Goal: Transaction & Acquisition: Purchase product/service

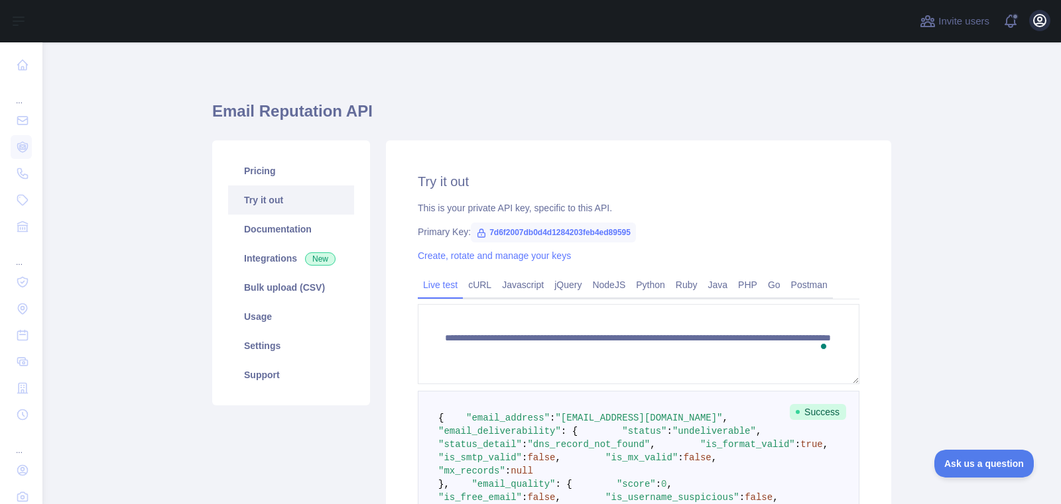
scroll to position [226, 0]
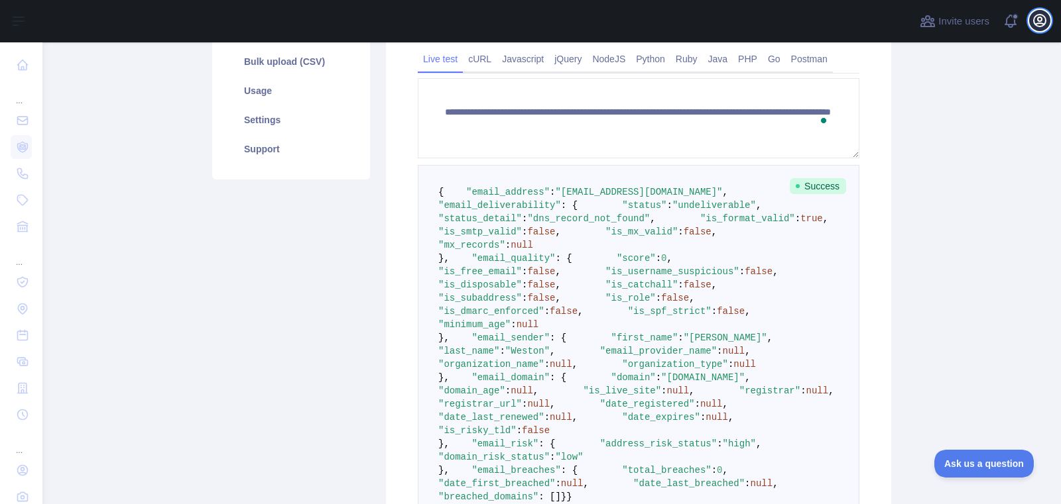
click at [1041, 21] on icon "button" at bounding box center [1039, 21] width 16 height 16
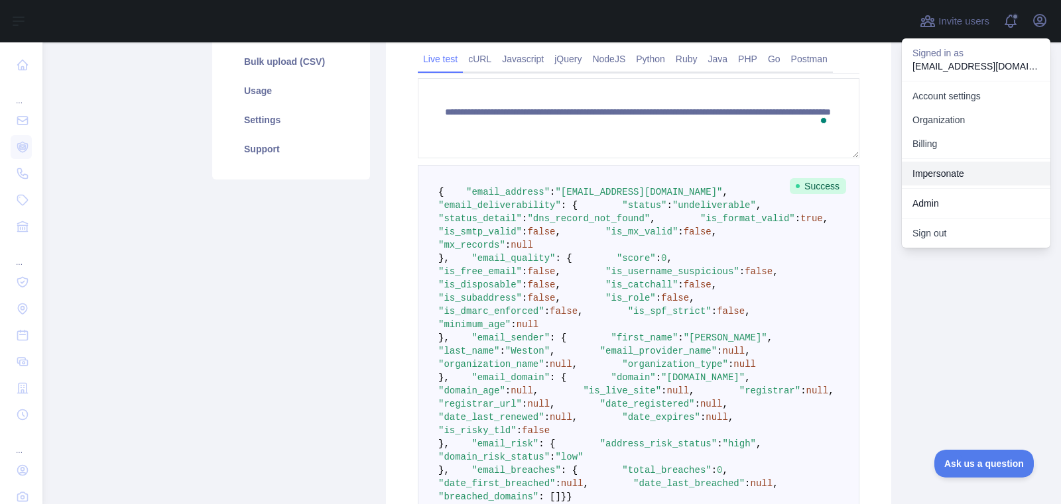
click at [979, 164] on link "Impersonate" at bounding box center [976, 174] width 148 height 24
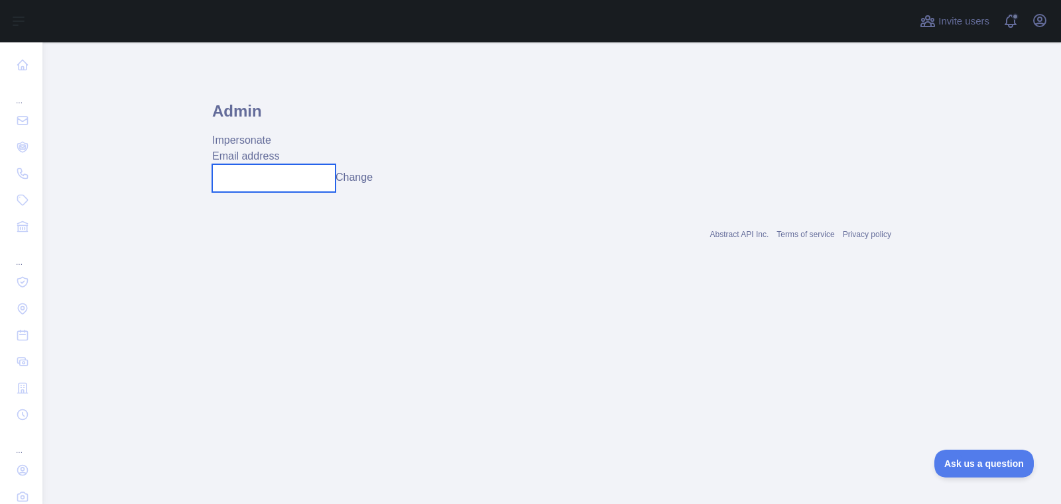
click at [322, 184] on input "text" at bounding box center [273, 178] width 123 height 28
paste input "**********"
type input "**********"
click at [367, 179] on button "Change" at bounding box center [353, 178] width 37 height 16
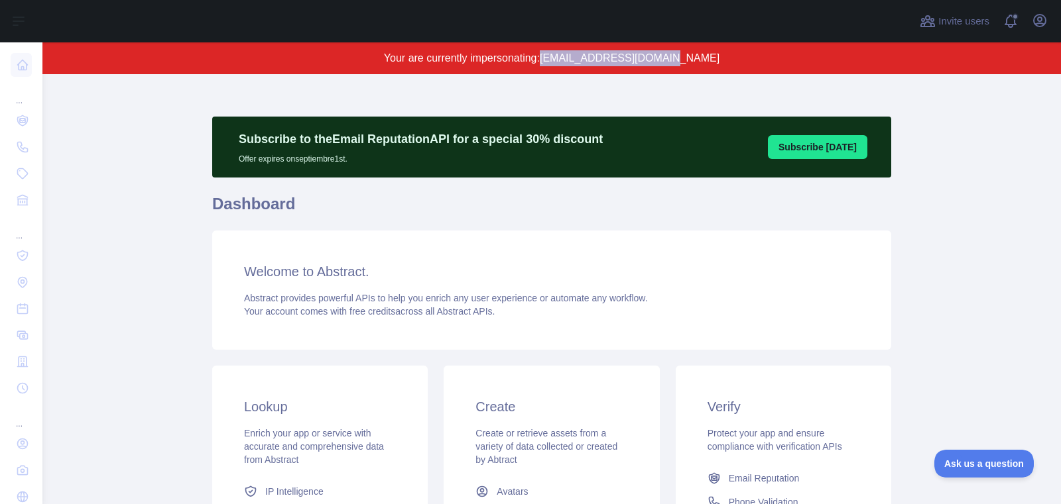
drag, startPoint x: 578, startPoint y: 58, endPoint x: 713, endPoint y: 64, distance: 134.7
click at [713, 64] on p "Your are currently impersonating: soyel@bizionictech.com" at bounding box center [551, 58] width 891 height 16
copy span "[EMAIL_ADDRESS][DOMAIN_NAME]"
click at [1047, 23] on icon "button" at bounding box center [1039, 21] width 16 height 16
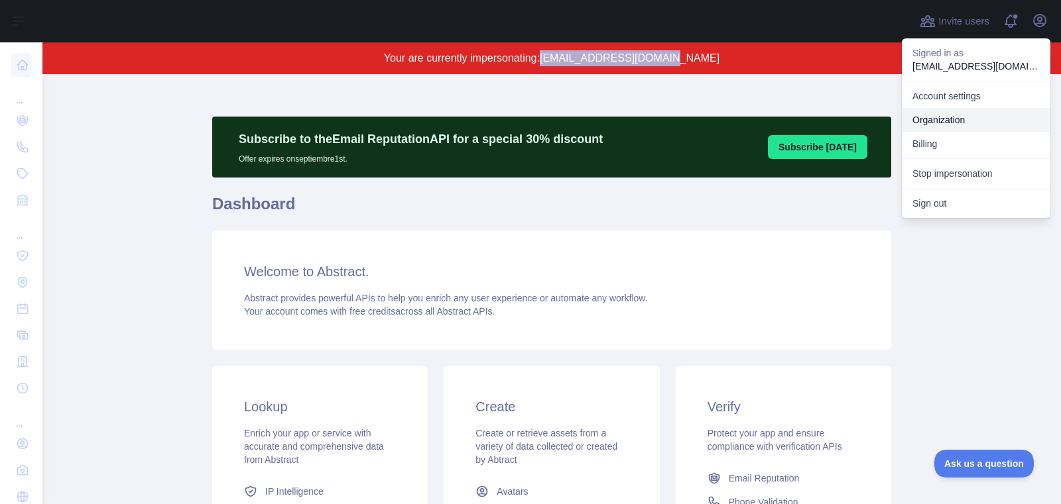
click at [978, 117] on link "Organization" at bounding box center [976, 120] width 148 height 24
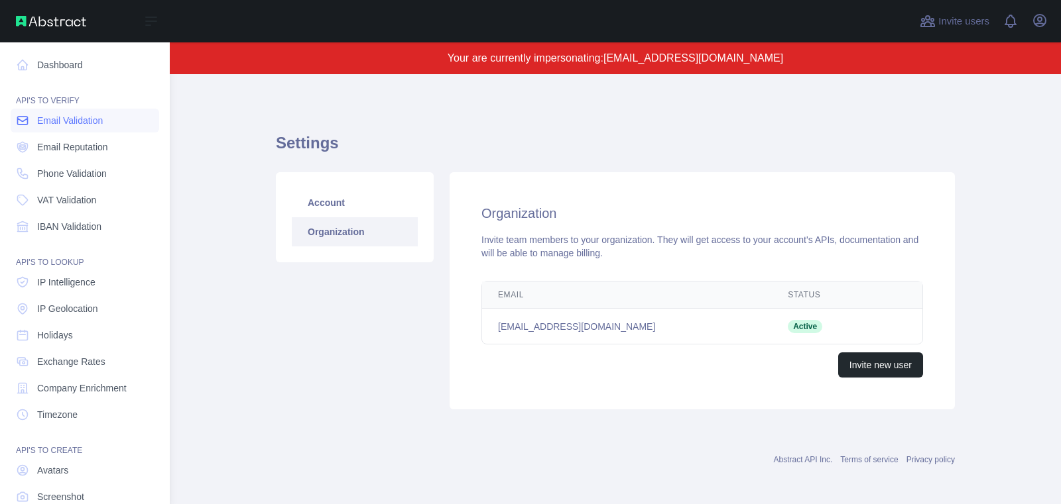
click at [55, 121] on span "Email Validation" at bounding box center [70, 120] width 66 height 13
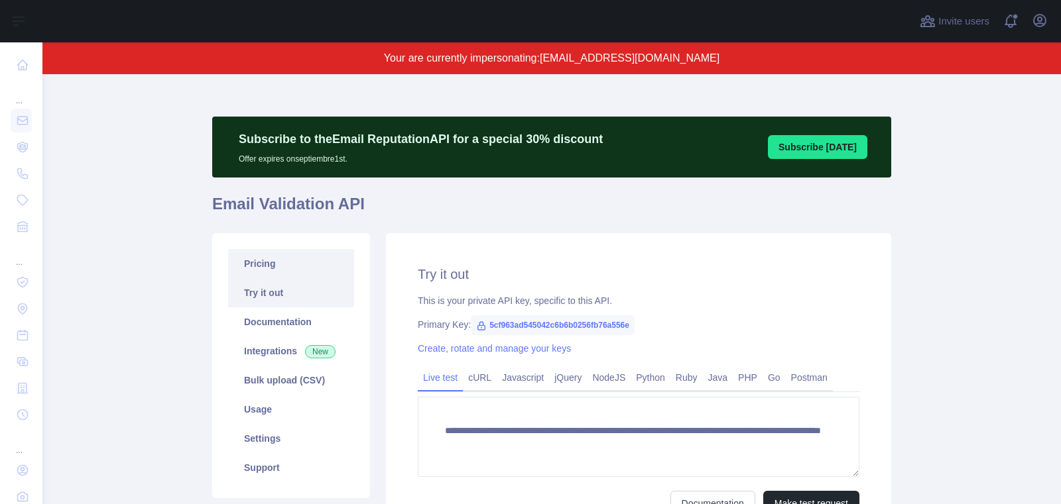
click at [268, 261] on link "Pricing" at bounding box center [291, 263] width 126 height 29
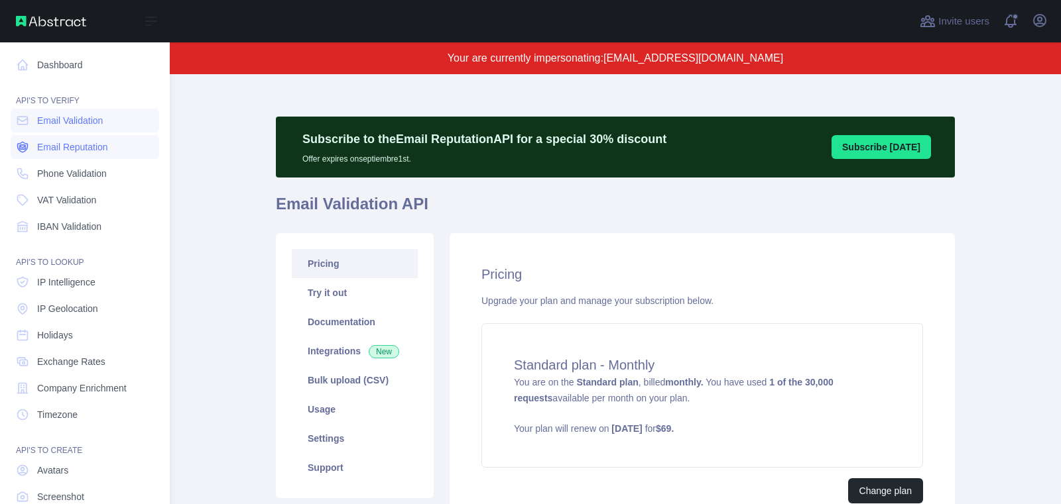
click at [28, 146] on icon at bounding box center [22, 147] width 13 height 13
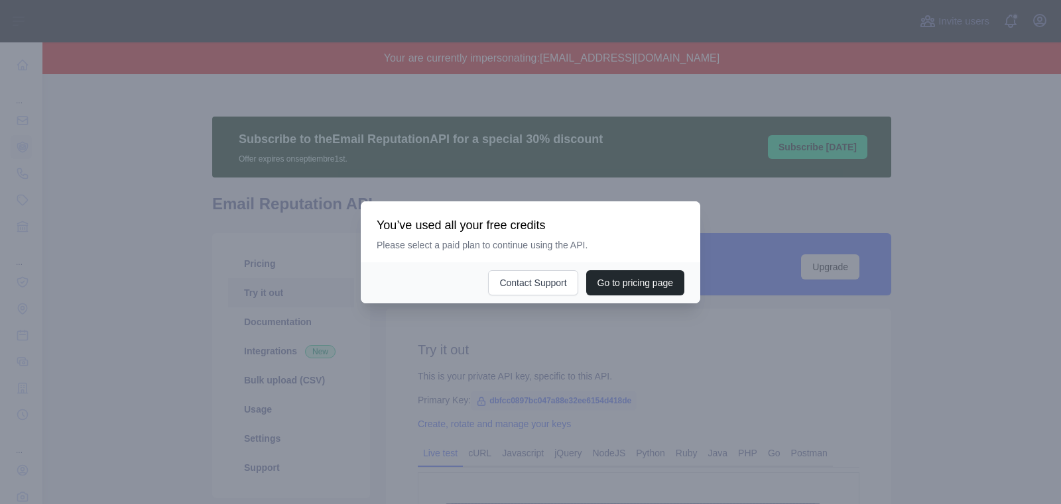
click at [567, 354] on div at bounding box center [530, 252] width 1061 height 504
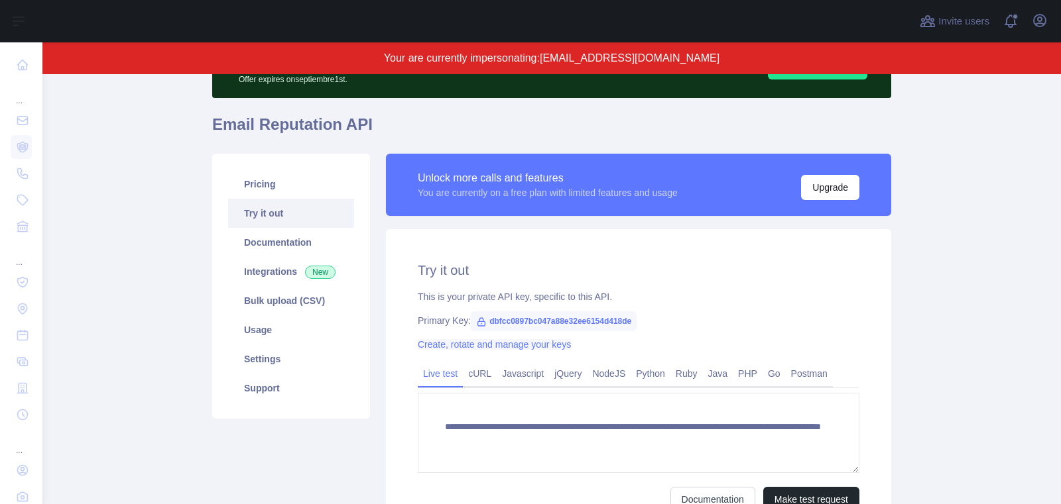
scroll to position [44, 0]
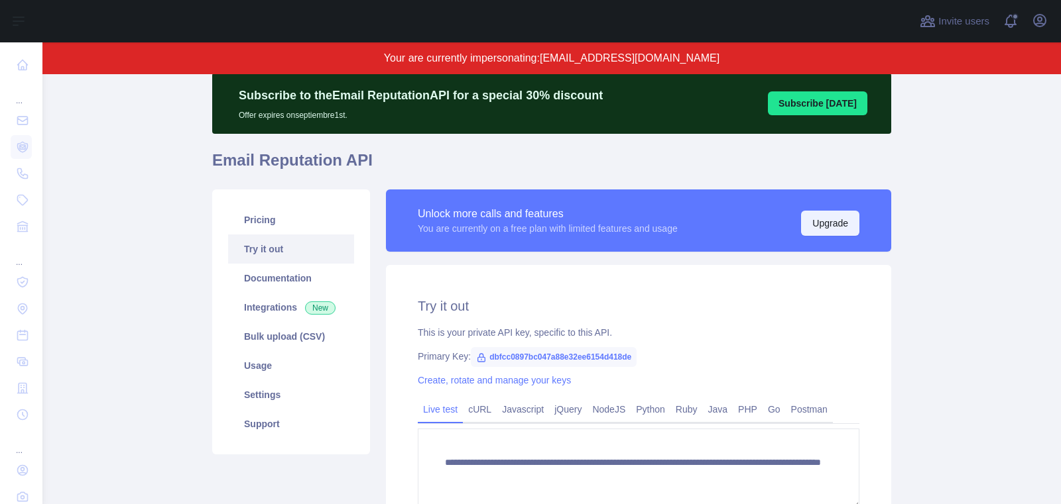
click at [833, 229] on button "Upgrade" at bounding box center [830, 223] width 58 height 25
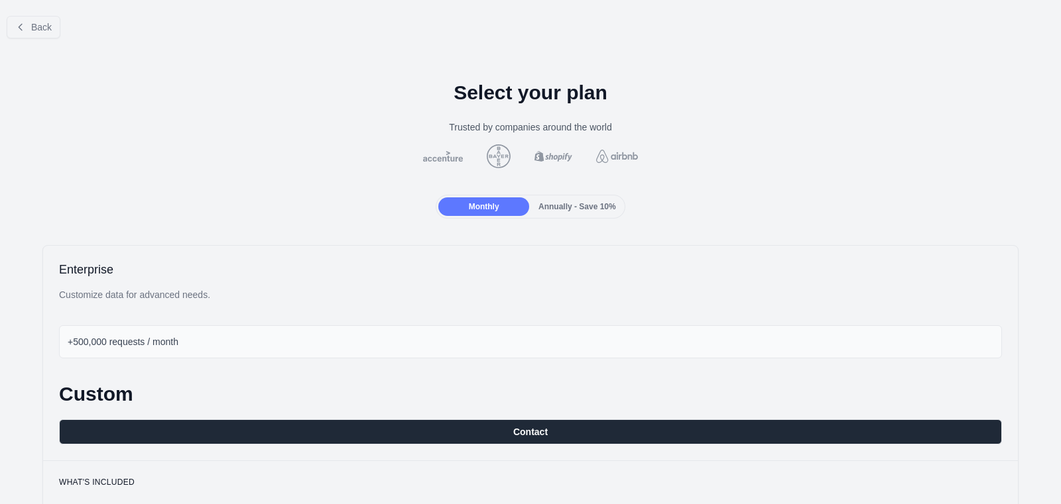
click at [587, 195] on div "Monthly Annually - Save 10%" at bounding box center [530, 207] width 189 height 24
click at [587, 206] on span "Annually - Save 10%" at bounding box center [577, 206] width 78 height 9
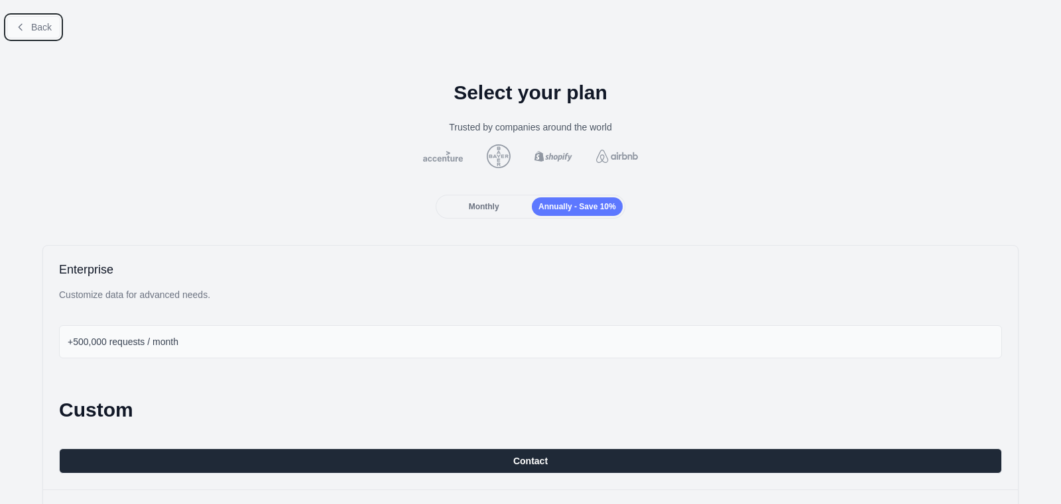
click at [42, 29] on span "Back" at bounding box center [41, 27] width 21 height 11
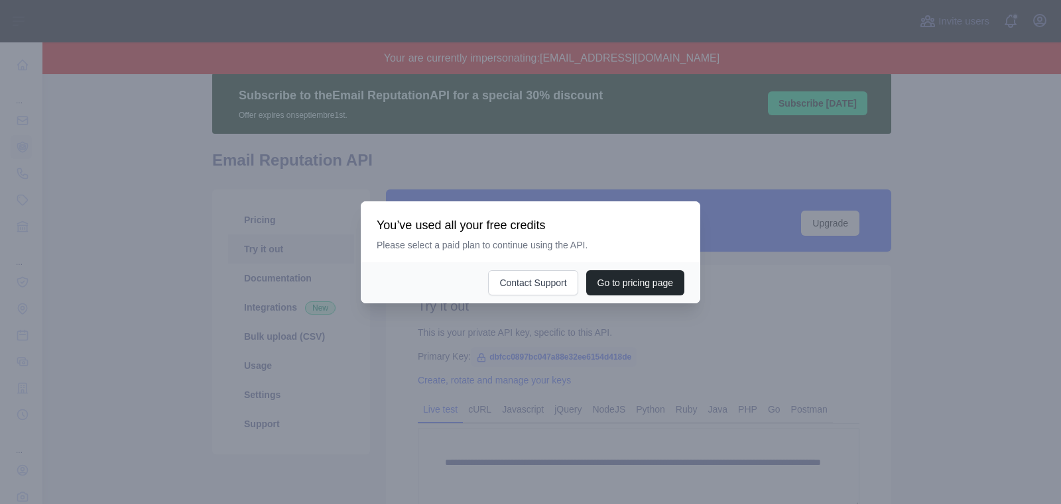
click at [442, 384] on div at bounding box center [530, 252] width 1061 height 504
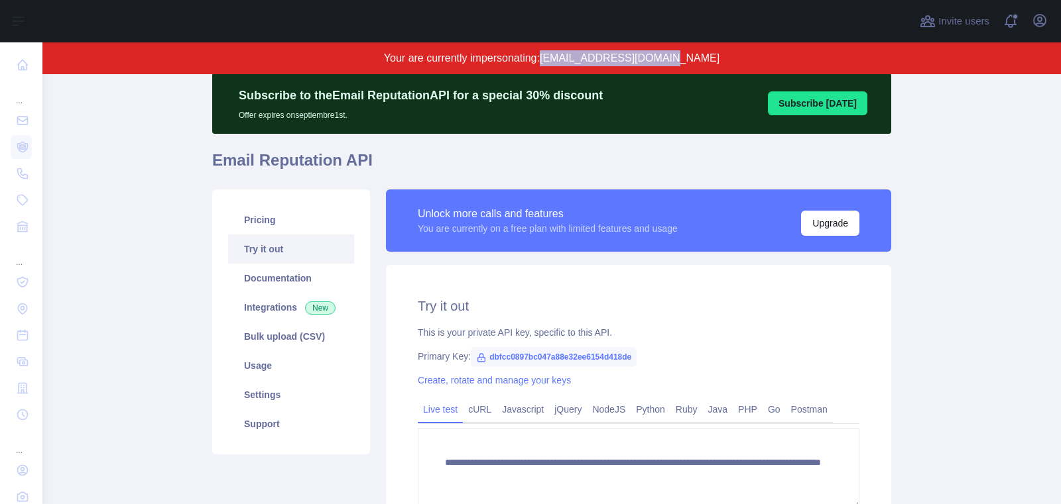
drag, startPoint x: 576, startPoint y: 58, endPoint x: 736, endPoint y: 60, distance: 159.8
click at [736, 60] on p "Your are currently impersonating: [EMAIL_ADDRESS][DOMAIN_NAME]" at bounding box center [551, 58] width 891 height 16
copy span "[EMAIL_ADDRESS][DOMAIN_NAME]"
click at [265, 212] on link "Pricing" at bounding box center [291, 219] width 126 height 29
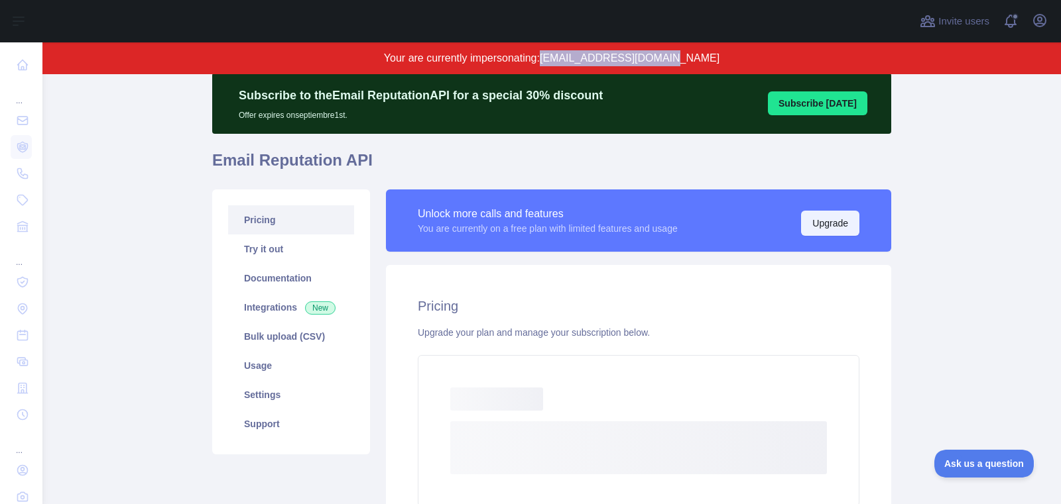
click at [848, 218] on button "Upgrade" at bounding box center [830, 223] width 58 height 25
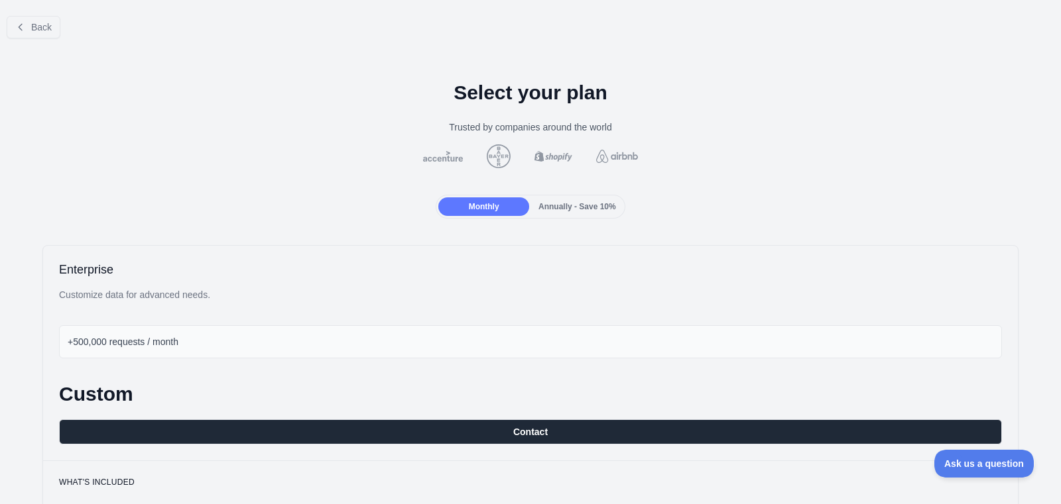
click at [51, 44] on div "Back" at bounding box center [530, 27] width 1061 height 44
click at [51, 37] on button "Back" at bounding box center [34, 27] width 54 height 23
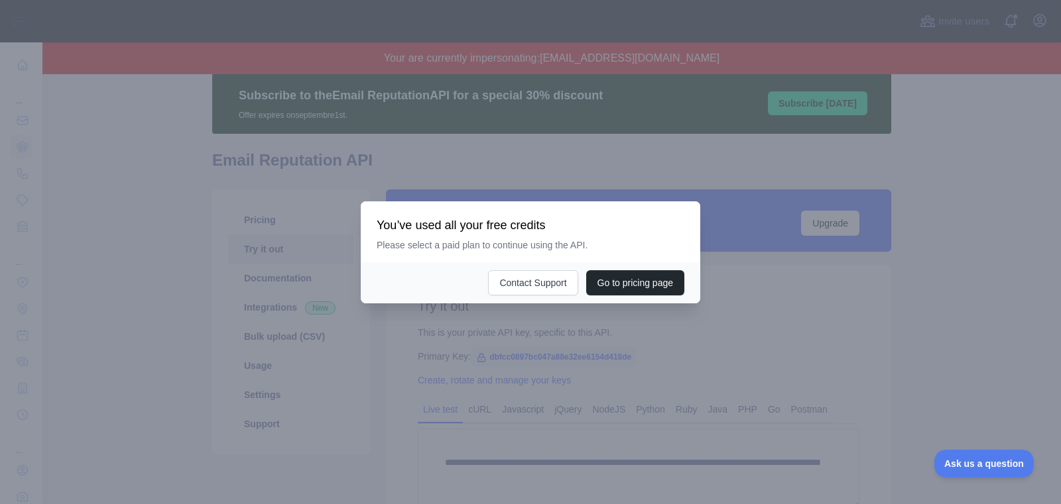
click at [584, 335] on div at bounding box center [530, 252] width 1061 height 504
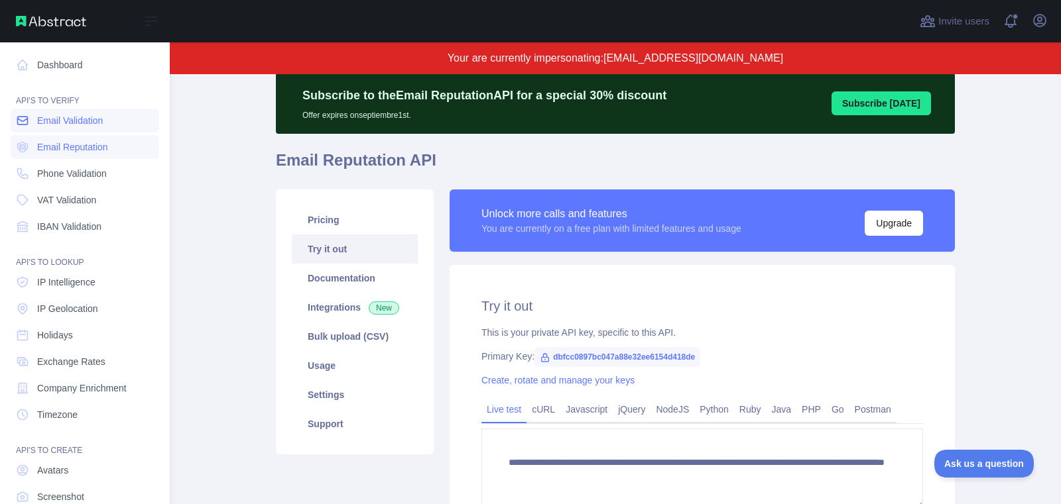
click at [36, 118] on link "Email Validation" at bounding box center [85, 121] width 148 height 24
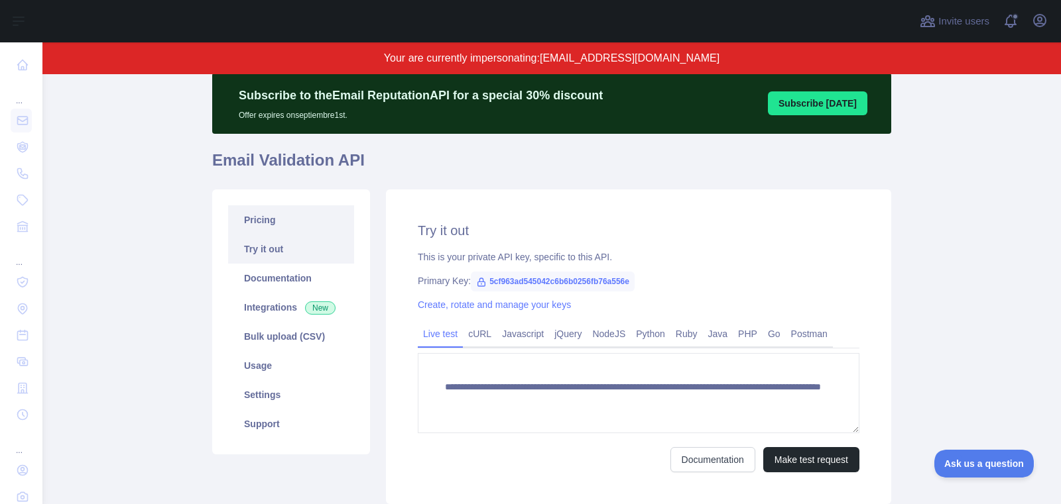
click at [282, 229] on link "Pricing" at bounding box center [291, 219] width 126 height 29
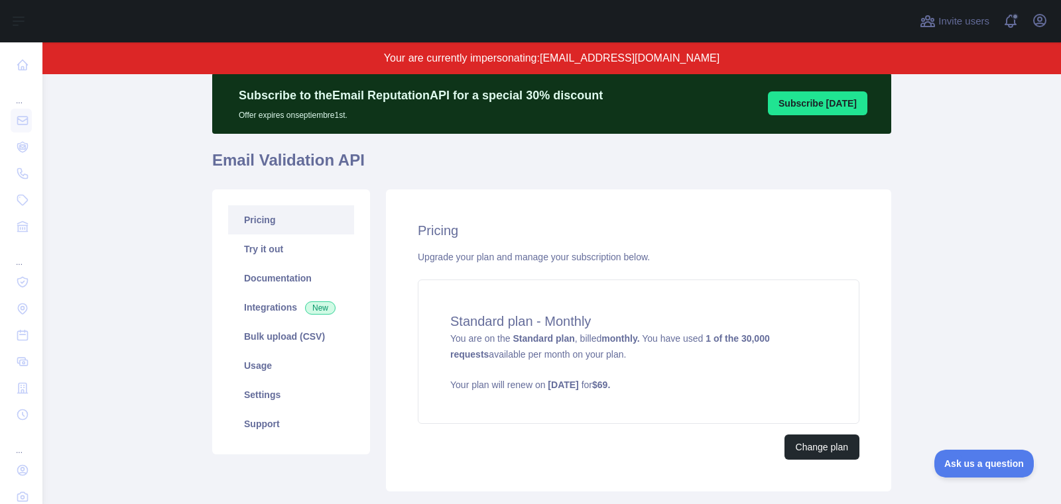
click at [819, 458] on div "Pricing Upgrade your plan and manage your subscription below. Standard plan - M…" at bounding box center [638, 341] width 505 height 302
click at [811, 449] on button "Change plan" at bounding box center [821, 447] width 75 height 25
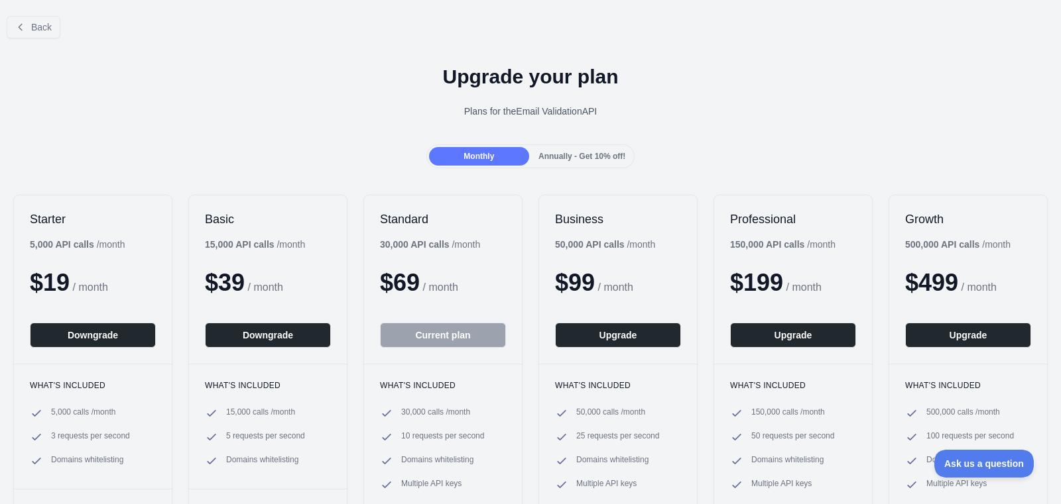
click at [596, 160] on span "Annually - Get 10% off!" at bounding box center [581, 156] width 87 height 9
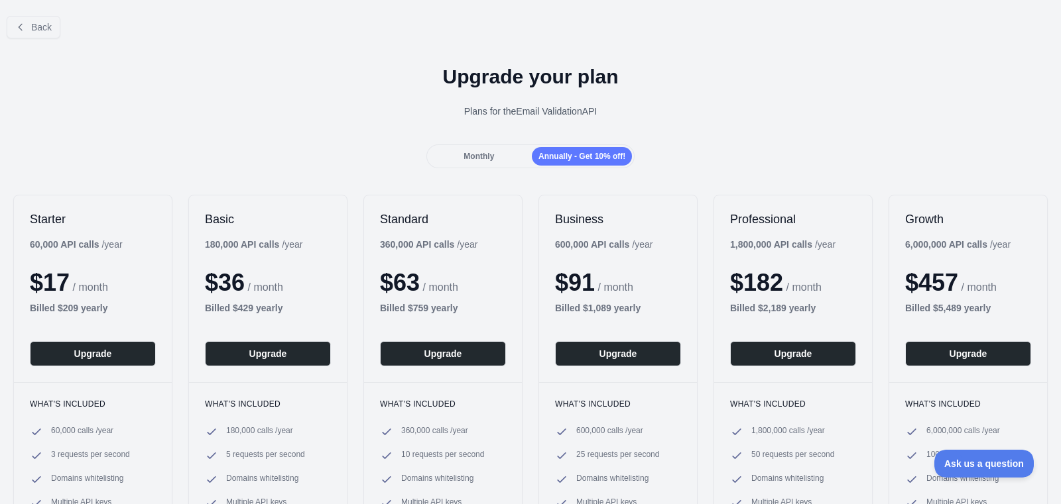
click at [482, 152] on span "Monthly" at bounding box center [478, 156] width 30 height 9
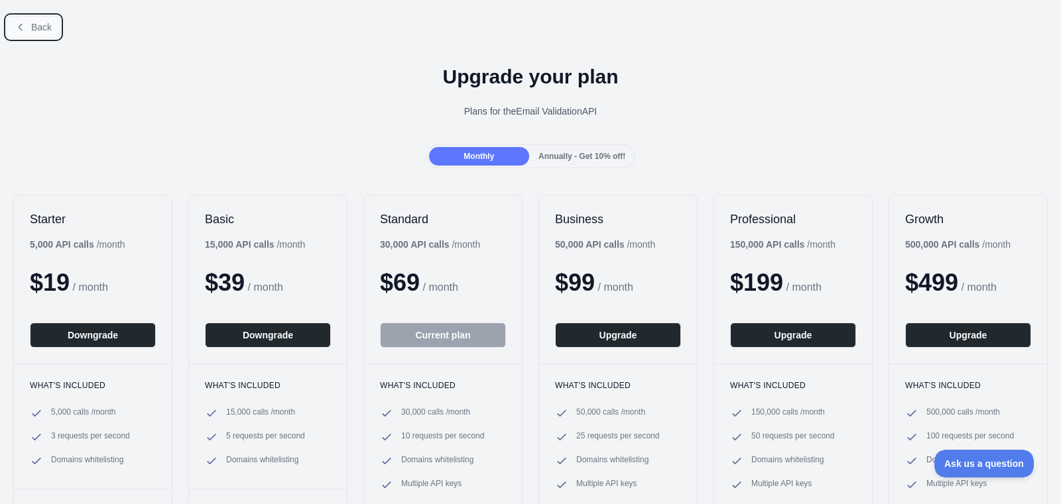
click at [32, 30] on span "Back" at bounding box center [41, 27] width 21 height 11
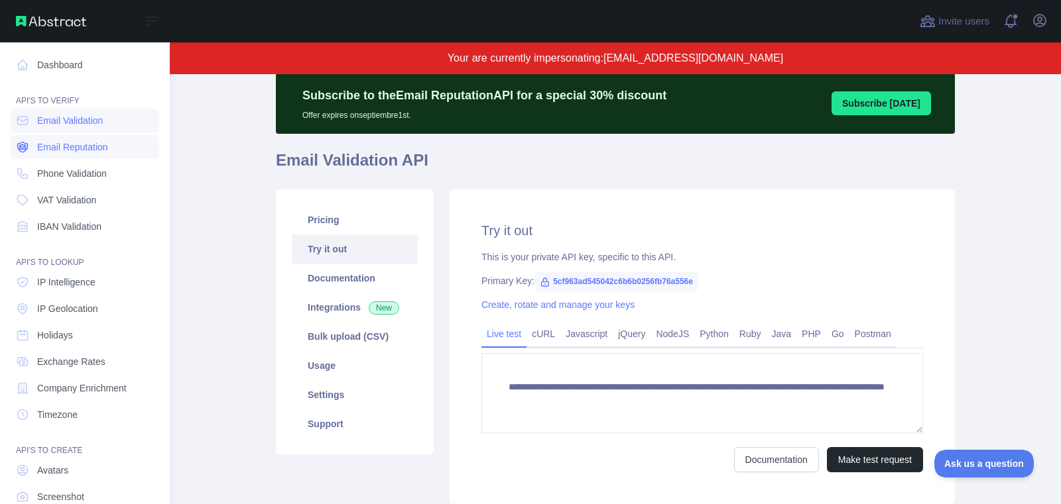
click at [25, 147] on icon at bounding box center [22, 147] width 5 height 4
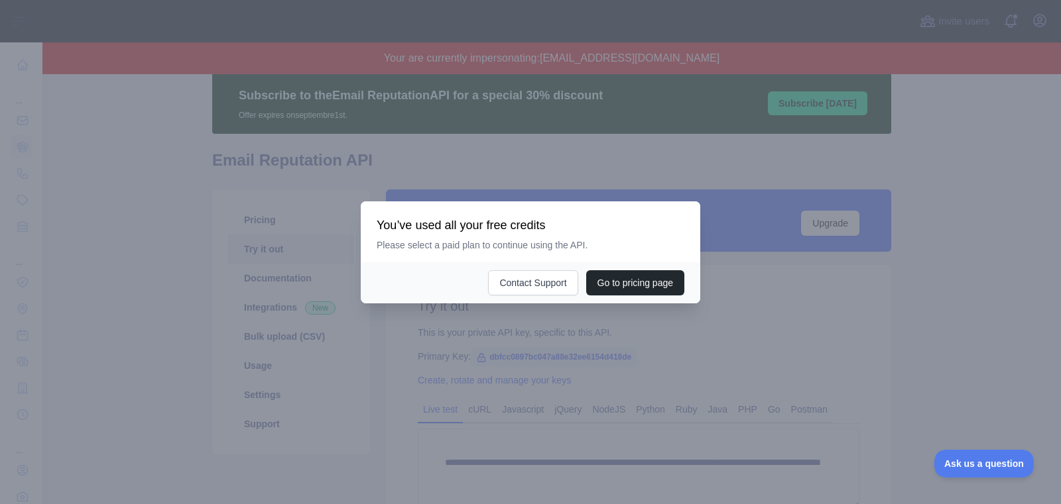
click at [544, 332] on div at bounding box center [530, 252] width 1061 height 504
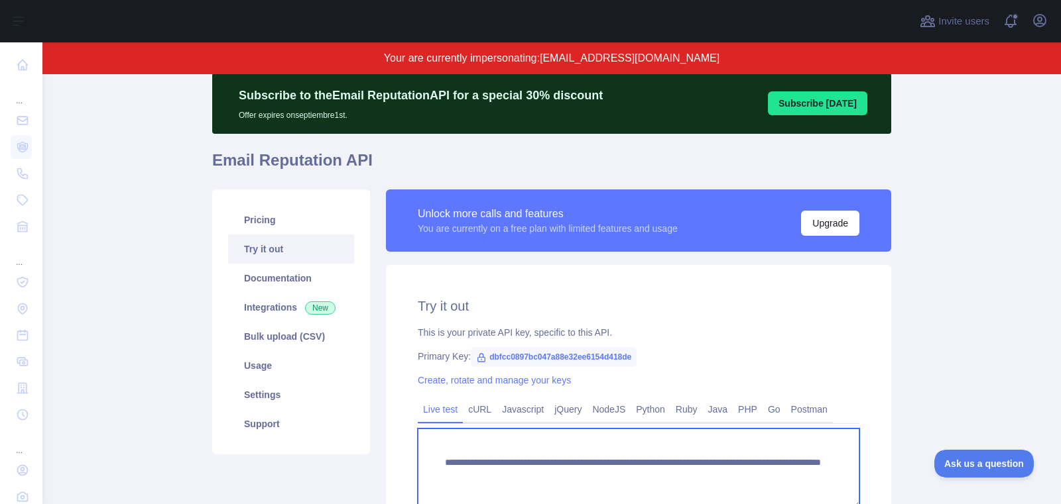
click at [535, 474] on textarea "**********" at bounding box center [638, 469] width 441 height 80
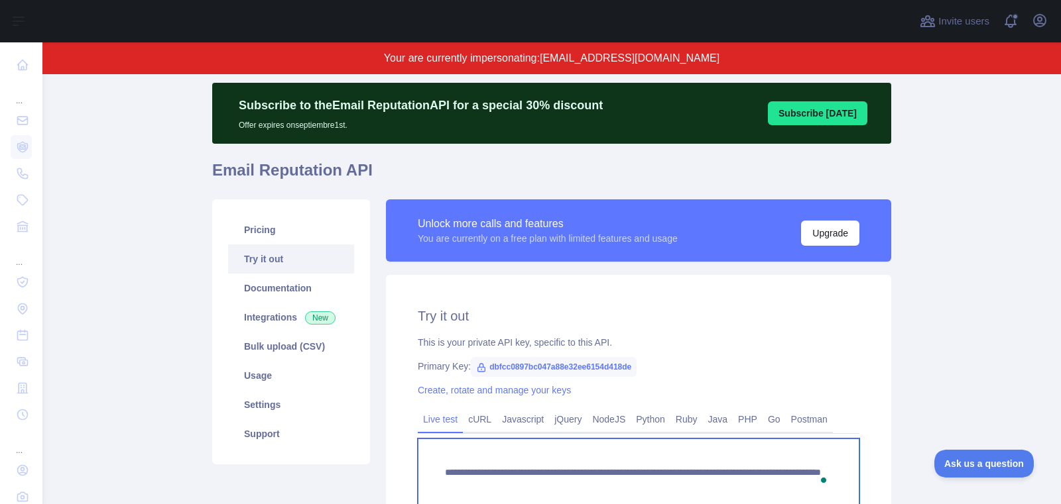
scroll to position [35, 0]
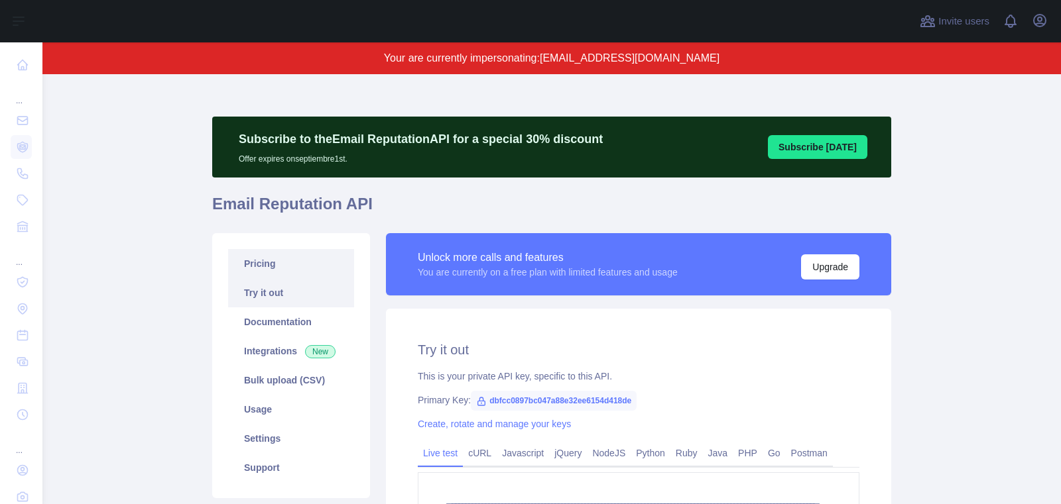
click at [305, 267] on link "Pricing" at bounding box center [291, 263] width 126 height 29
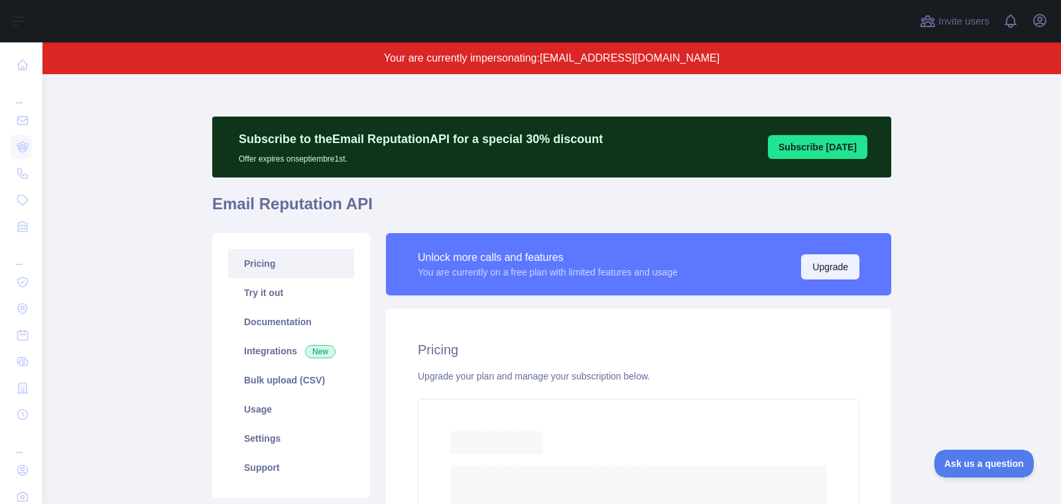
click at [848, 270] on button "Upgrade" at bounding box center [830, 267] width 58 height 25
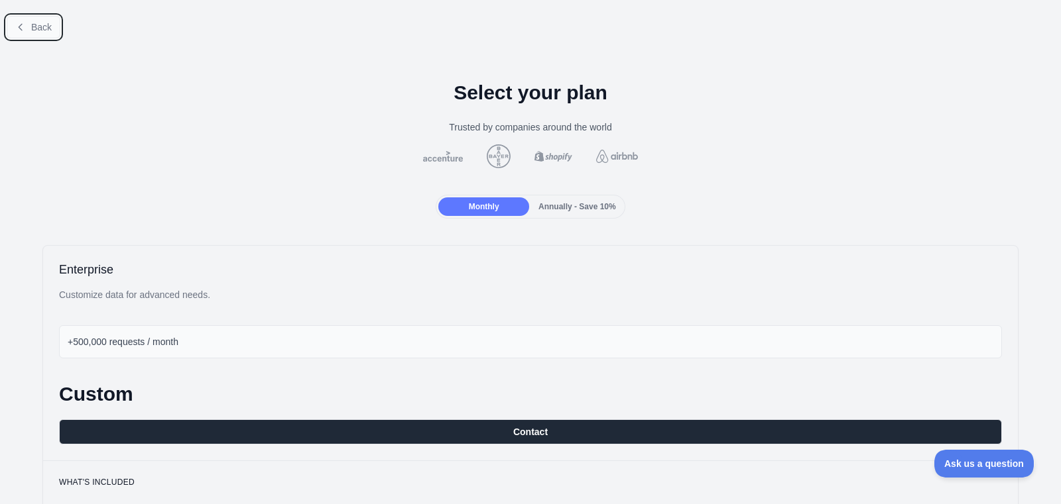
click at [32, 31] on span "Back" at bounding box center [41, 27] width 21 height 11
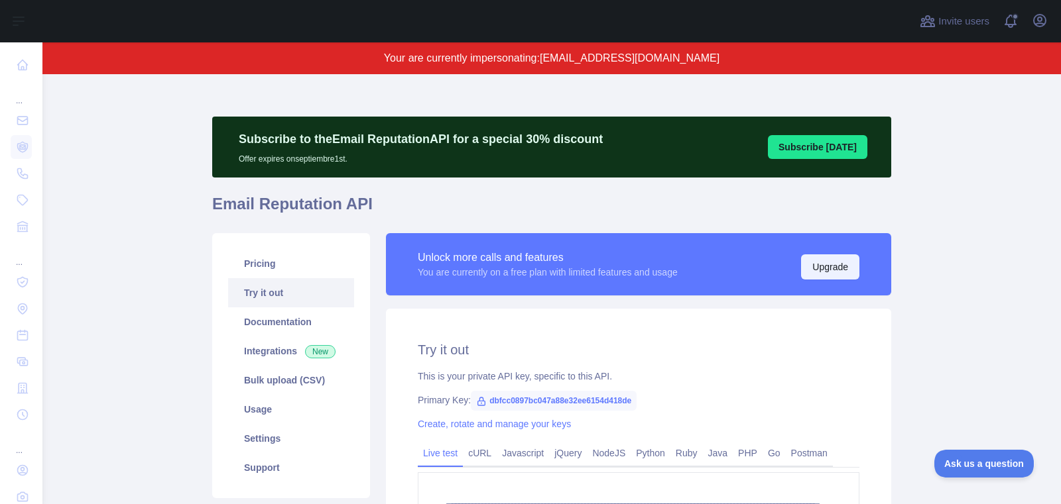
click at [821, 266] on button "Upgrade" at bounding box center [830, 267] width 58 height 25
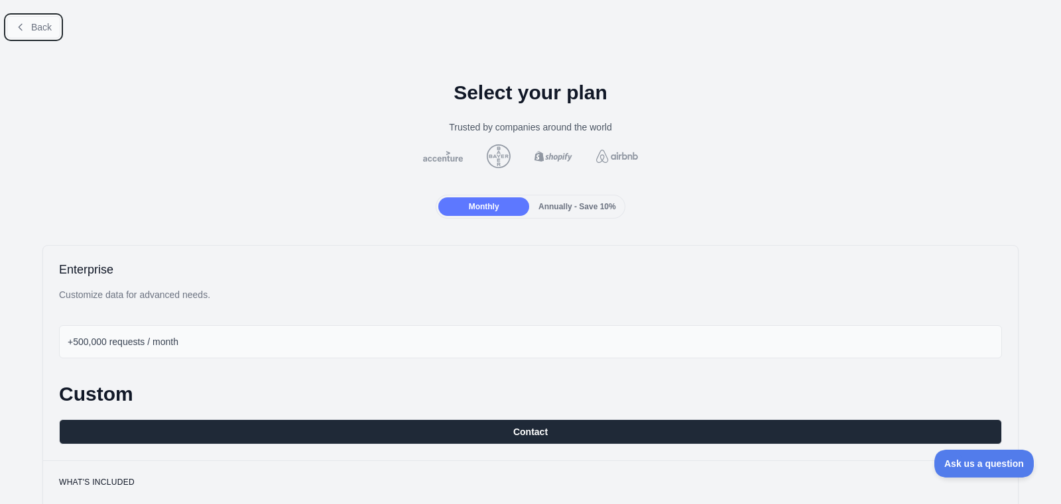
click at [52, 30] on span "Back" at bounding box center [41, 27] width 21 height 11
